Goal: Find specific page/section: Find specific page/section

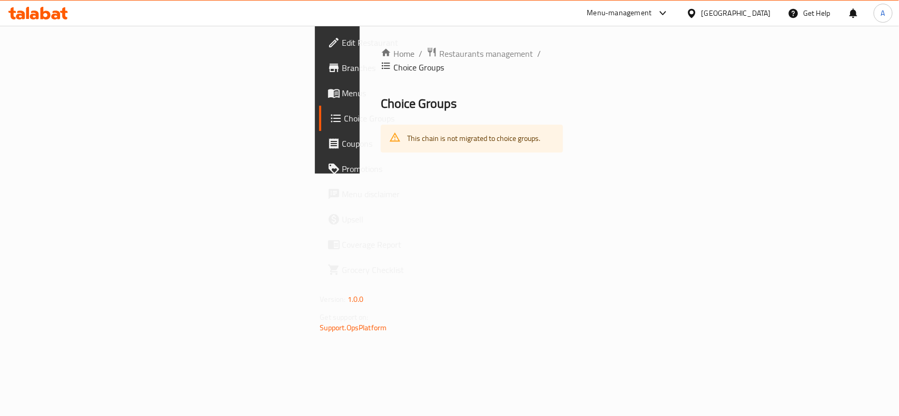
click at [762, 13] on div "Qatar" at bounding box center [735, 13] width 69 height 12
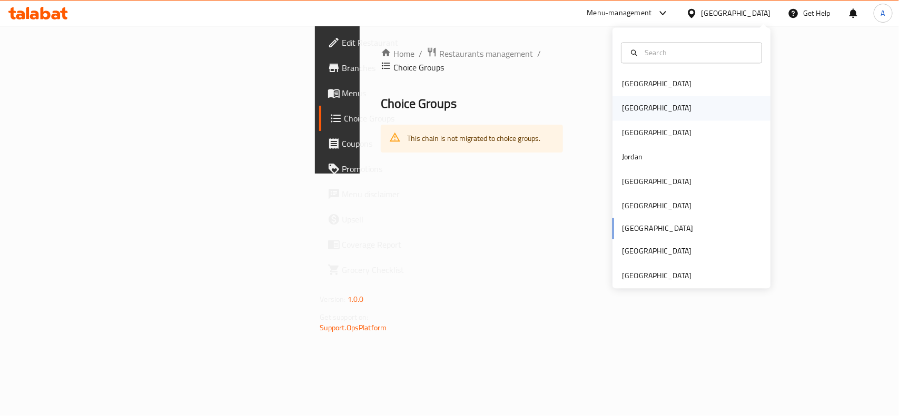
click at [633, 107] on div "[GEOGRAPHIC_DATA]" at bounding box center [656, 108] width 86 height 24
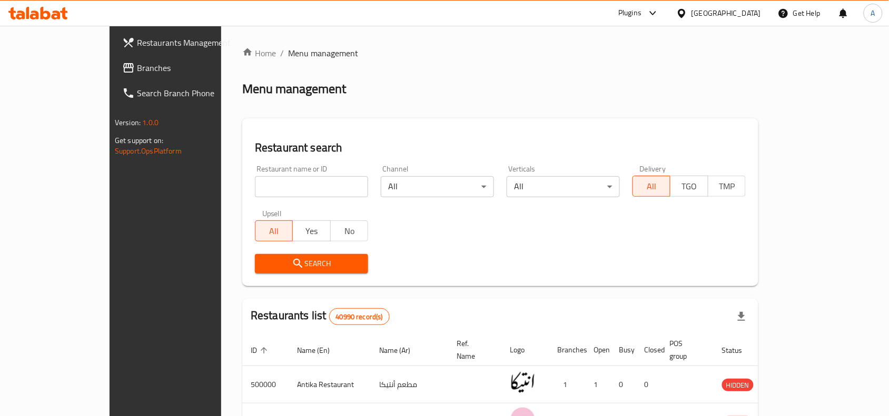
click at [114, 76] on link "Branches" at bounding box center [186, 67] width 144 height 25
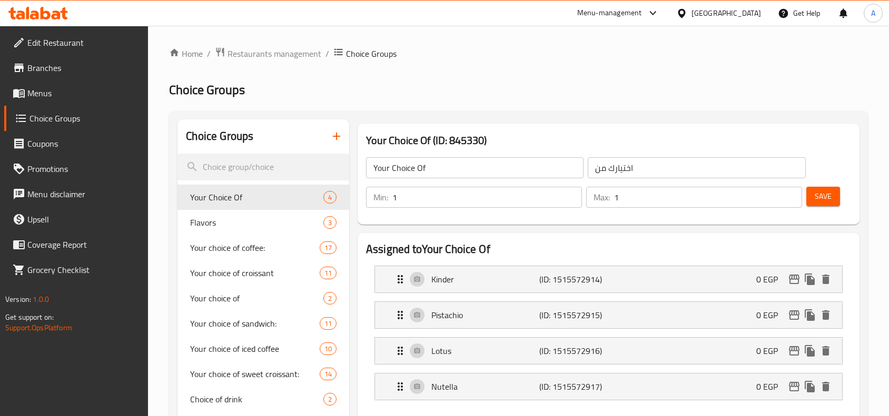
scroll to position [132, 0]
